Goal: Task Accomplishment & Management: Manage account settings

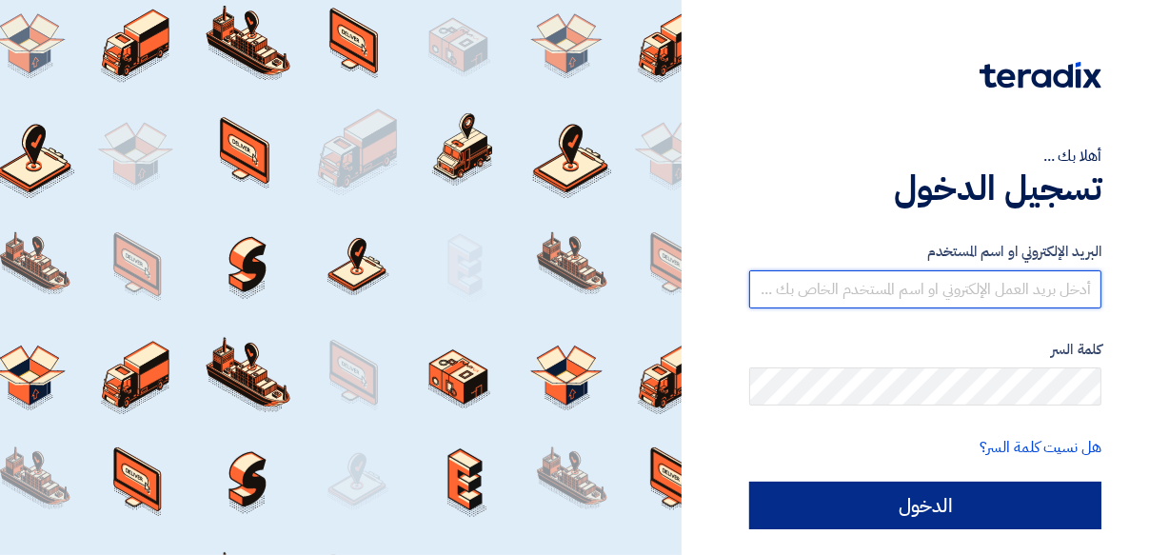
type input "[EMAIL_ADDRESS][DOMAIN_NAME]"
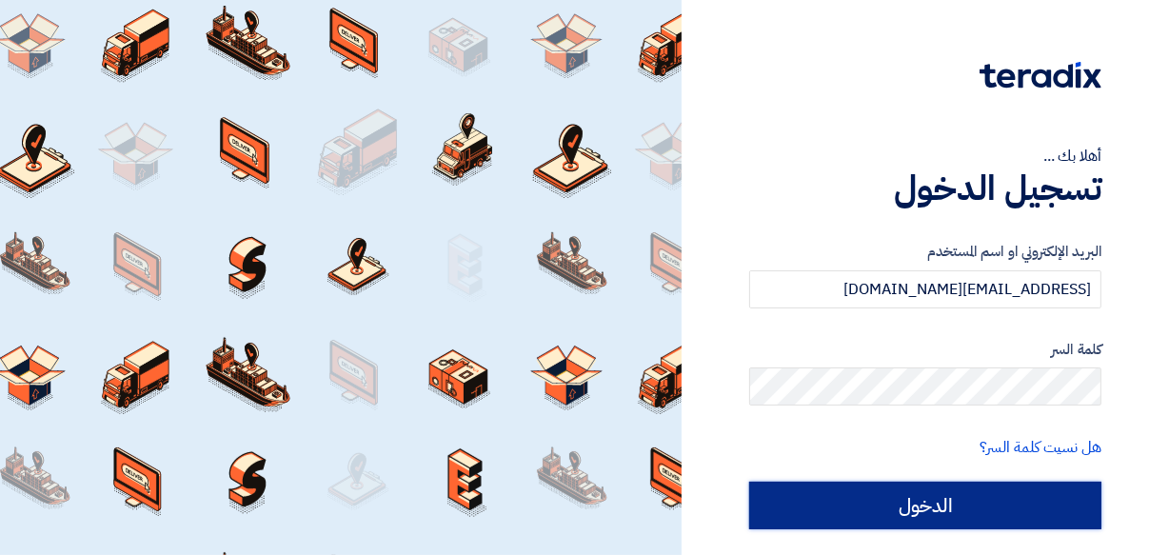
click at [916, 503] on input "الدخول" at bounding box center [925, 506] width 352 height 48
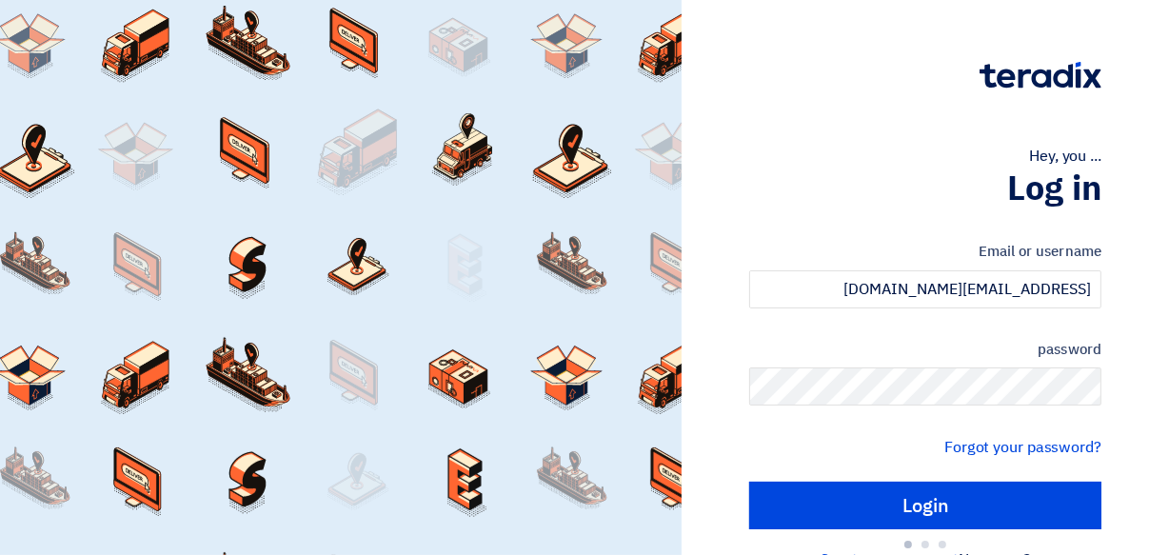
type input "Sign in"
